Goal: Task Accomplishment & Management: Complete application form

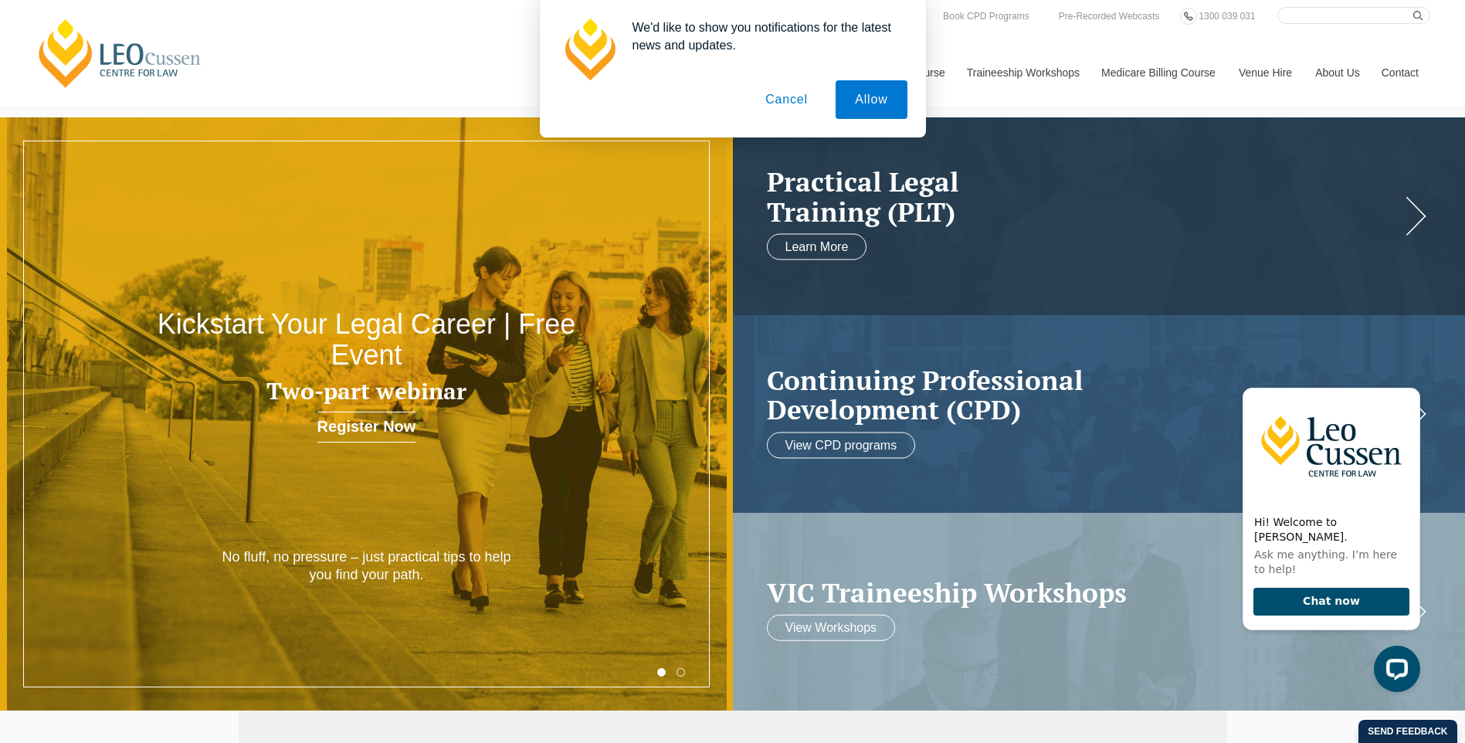
click at [876, 95] on button "Allow" at bounding box center [871, 99] width 71 height 39
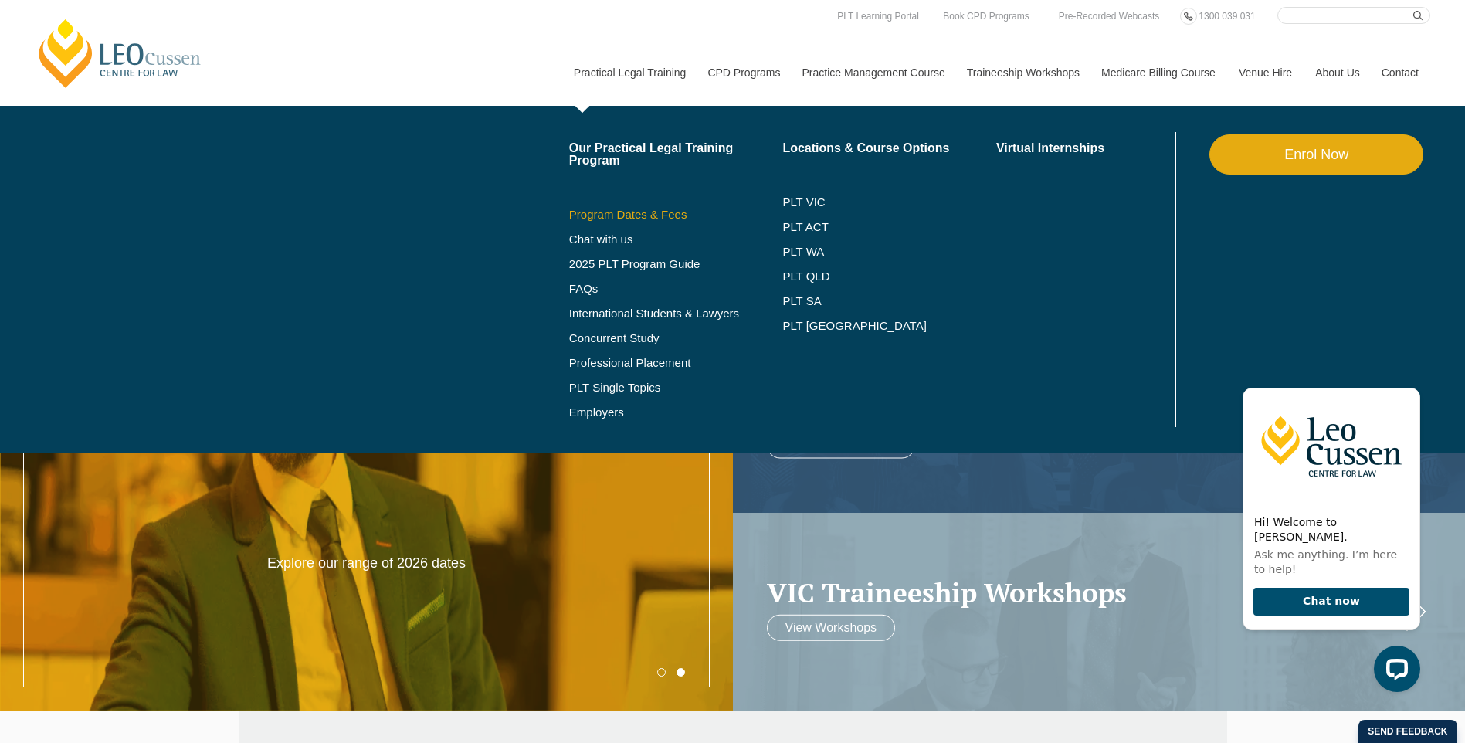
click at [662, 215] on link "Program Dates & Fees" at bounding box center [676, 215] width 214 height 12
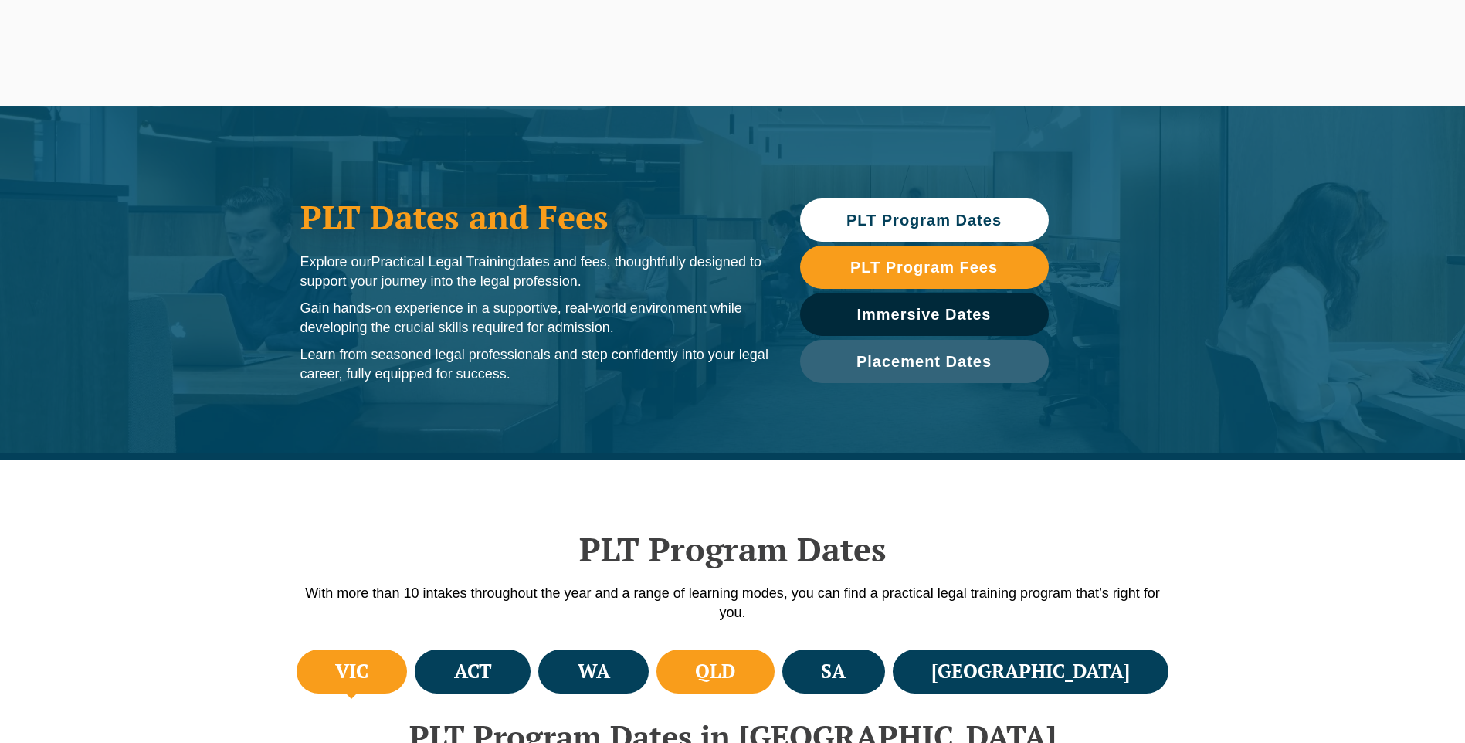
click at [735, 673] on h4 "QLD" at bounding box center [715, 671] width 40 height 25
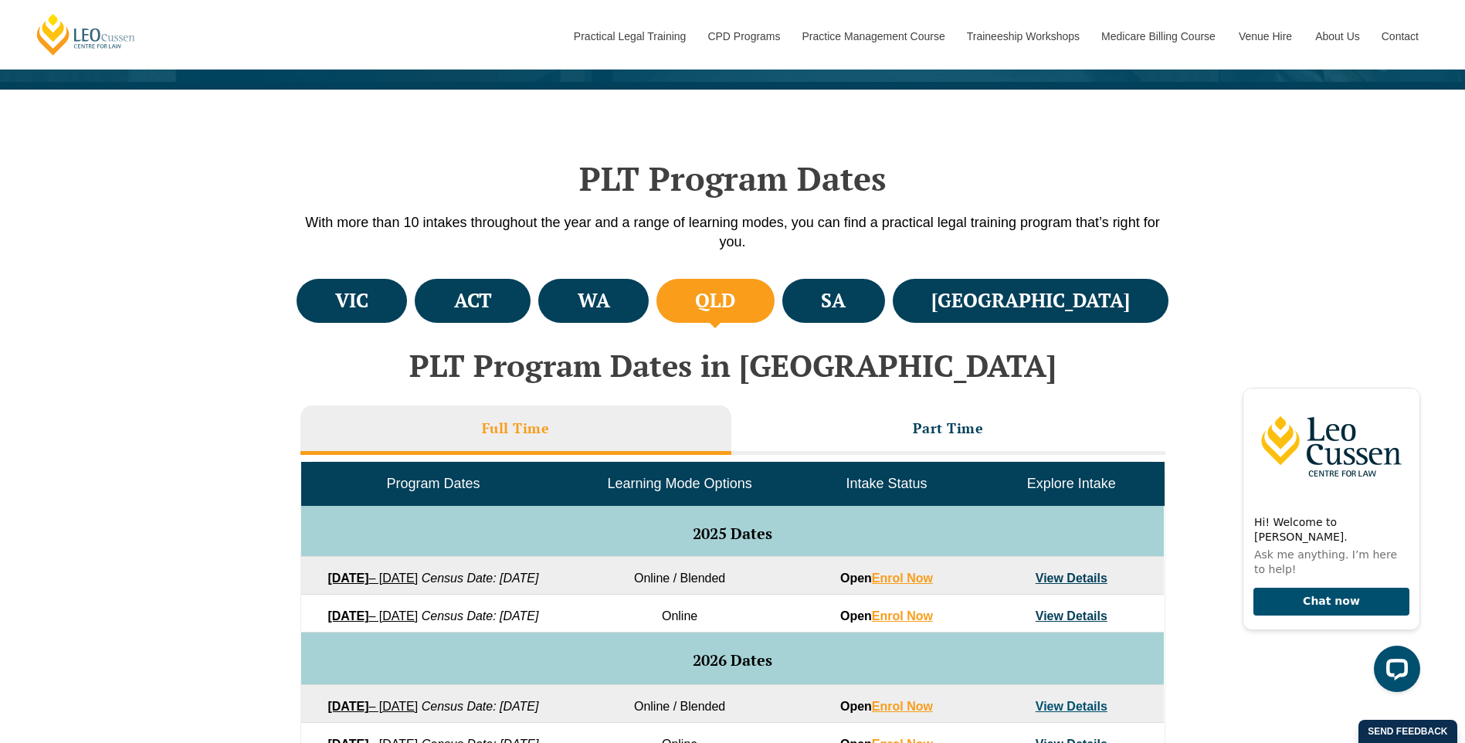
scroll to position [618, 0]
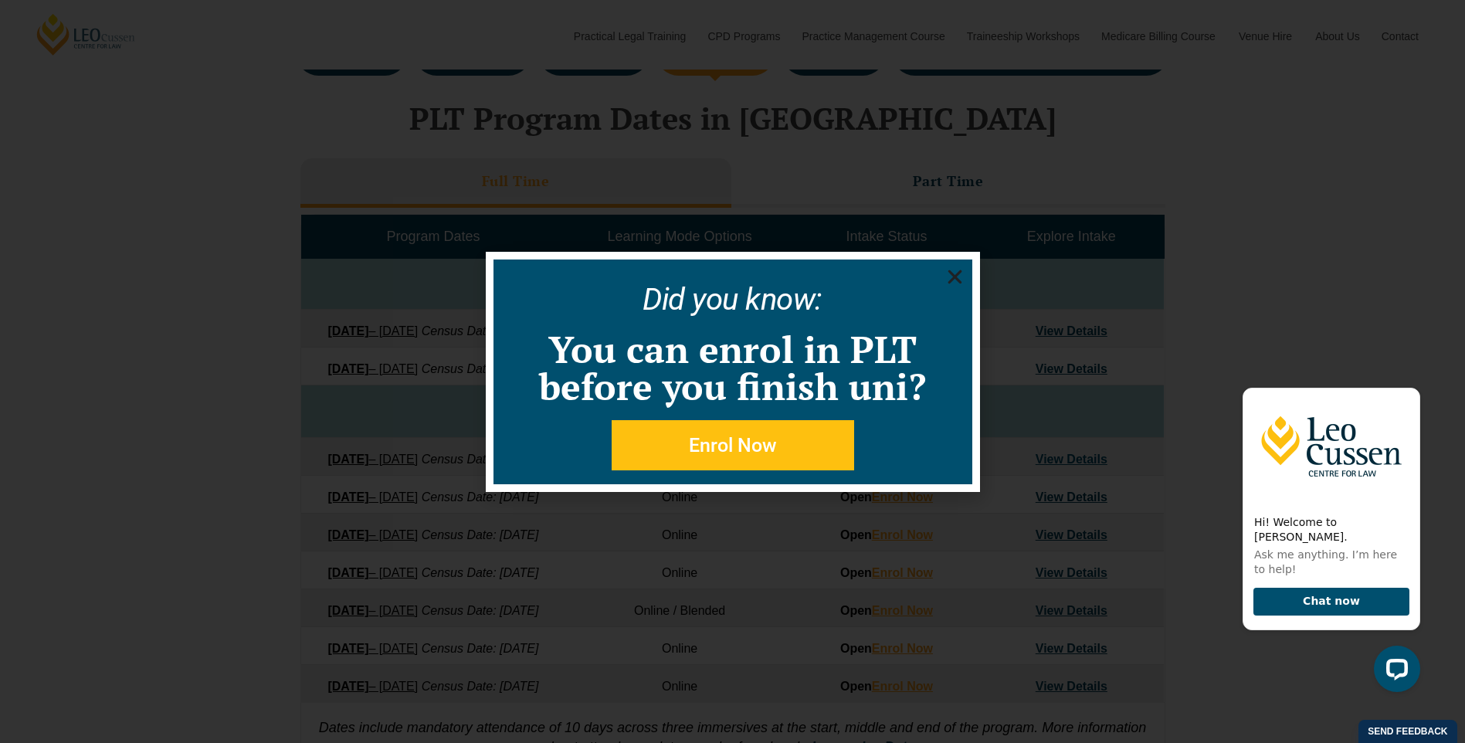
click at [958, 273] on use "Close" at bounding box center [955, 277] width 14 height 14
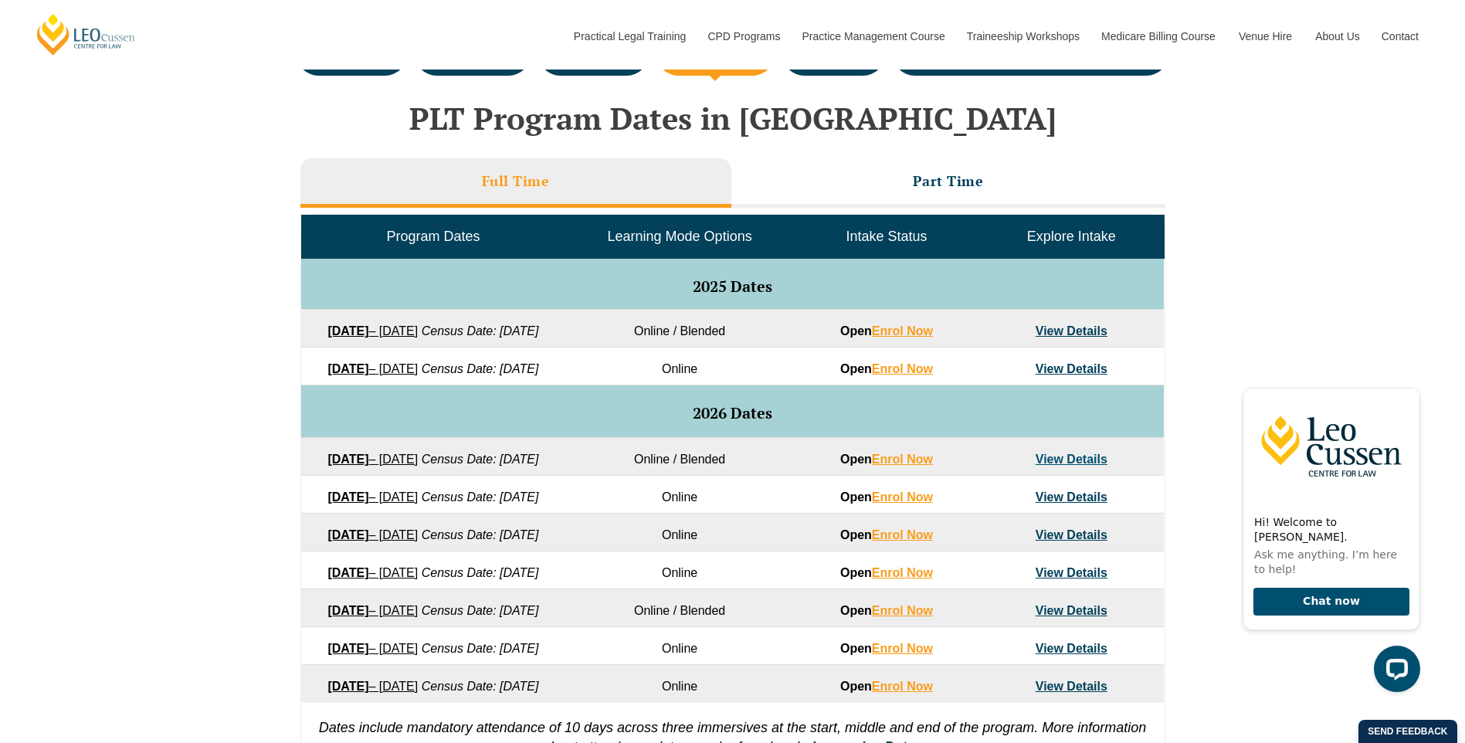
click at [1052, 375] on link "View Details" at bounding box center [1072, 368] width 72 height 13
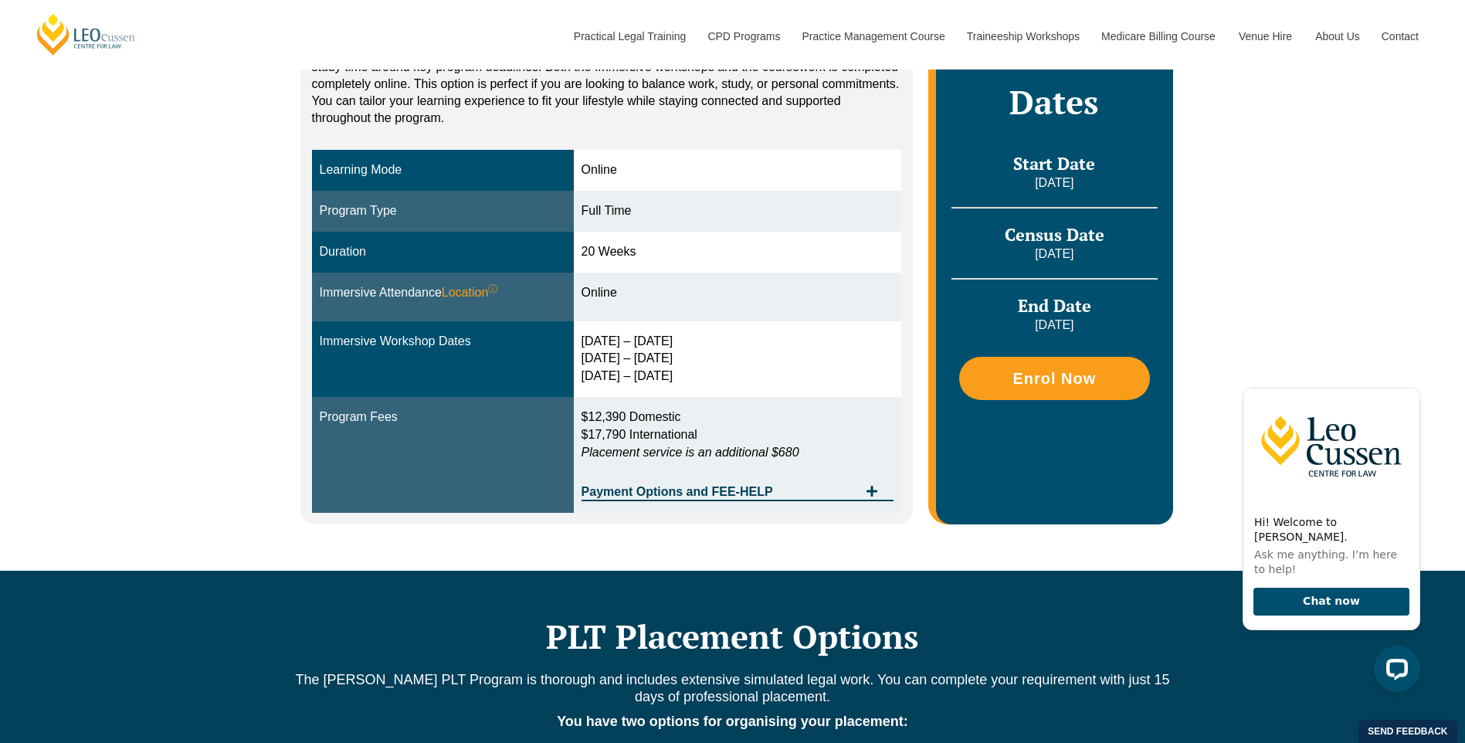
scroll to position [386, 0]
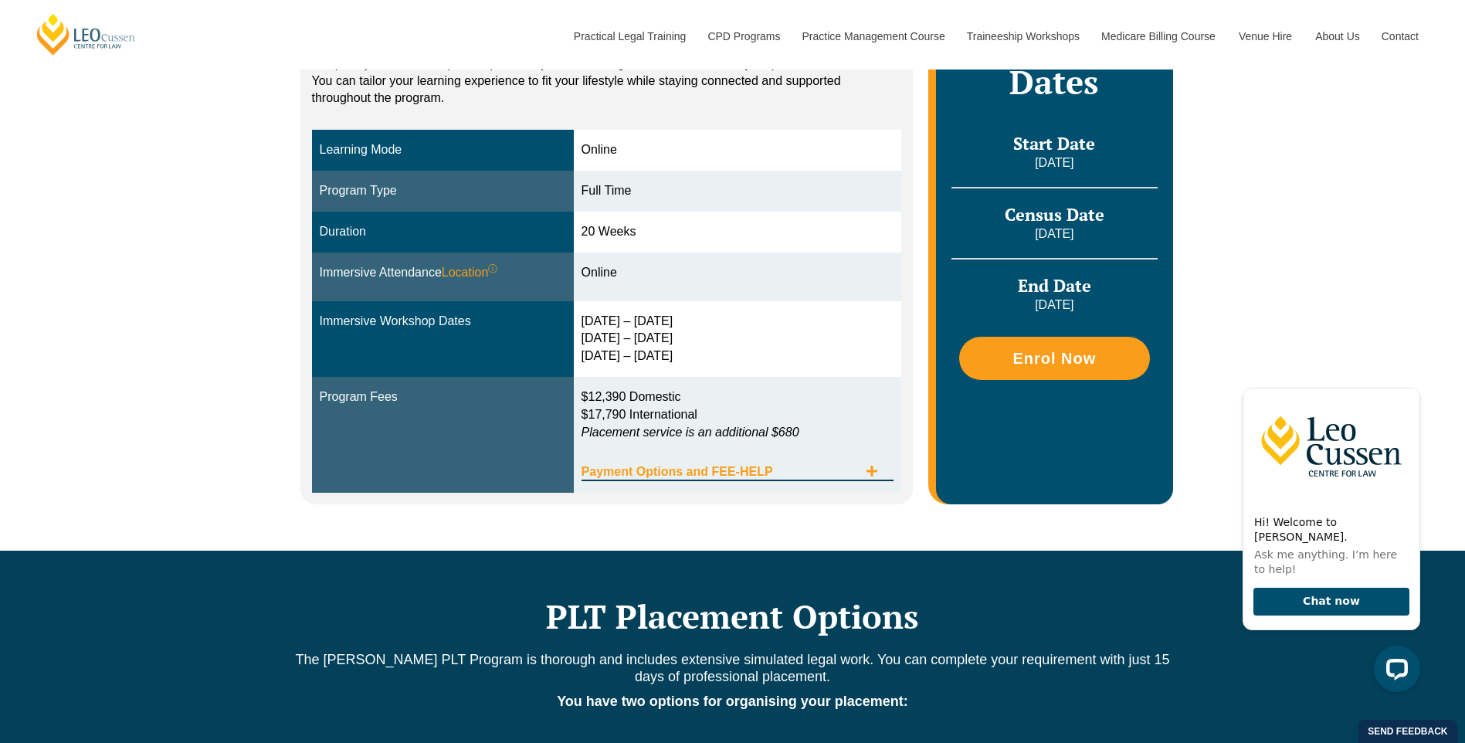
click at [870, 471] on icon "Tabs. Open items with Enter or Space, close with Escape and navigate using the …" at bounding box center [872, 471] width 11 height 11
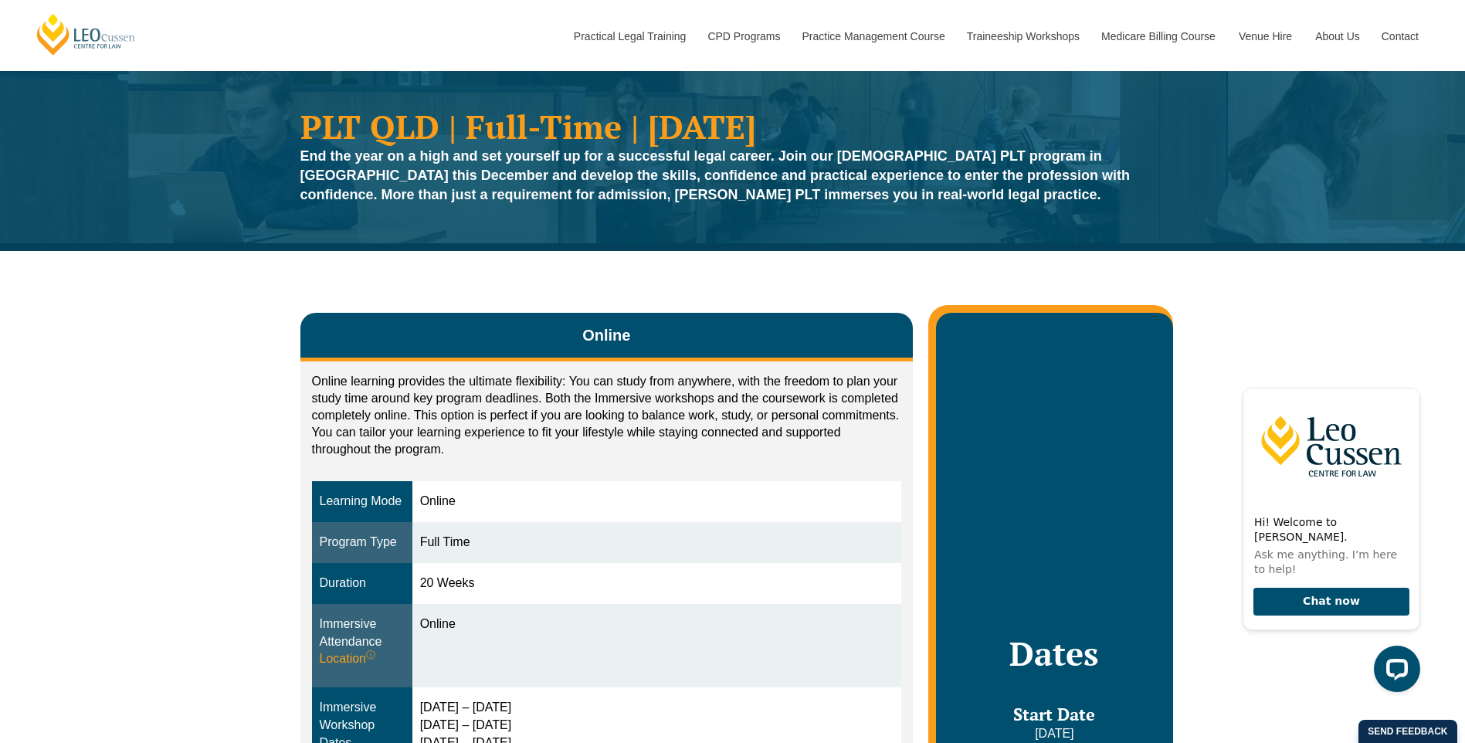
scroll to position [0, 0]
